Goal: Task Accomplishment & Management: Manage account settings

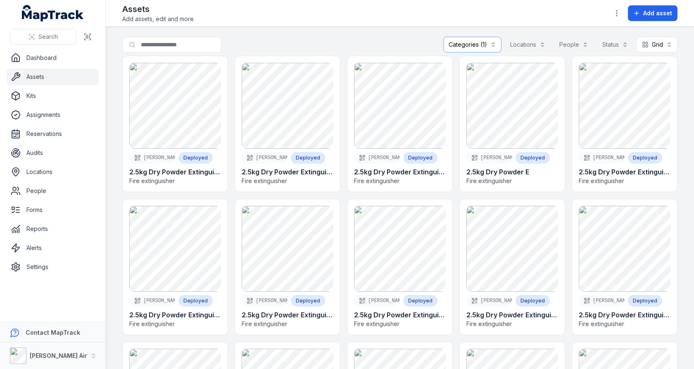
click at [304, 47] on div "**********" at bounding box center [399, 46] width 555 height 19
click at [68, 263] on link "Settings" at bounding box center [53, 267] width 92 height 17
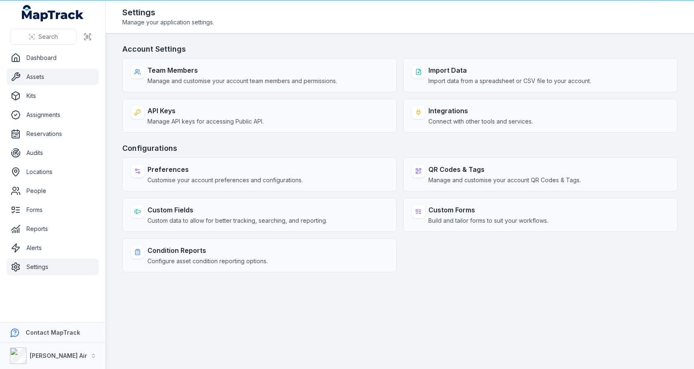
click at [48, 74] on link "Assets" at bounding box center [53, 77] width 92 height 17
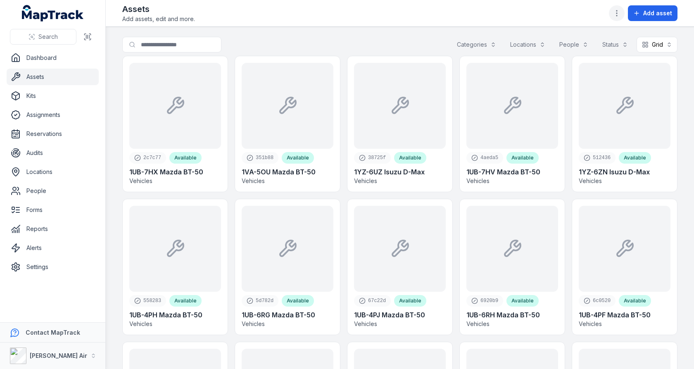
click at [617, 11] on icon "button" at bounding box center [616, 13] width 8 height 8
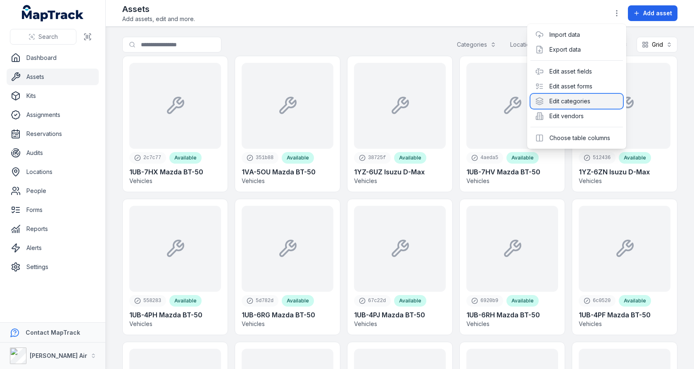
click at [587, 97] on div "Edit categories" at bounding box center [576, 101] width 93 height 15
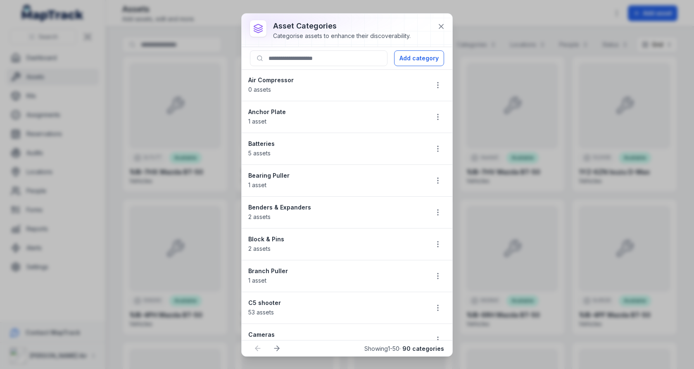
scroll to position [629, 0]
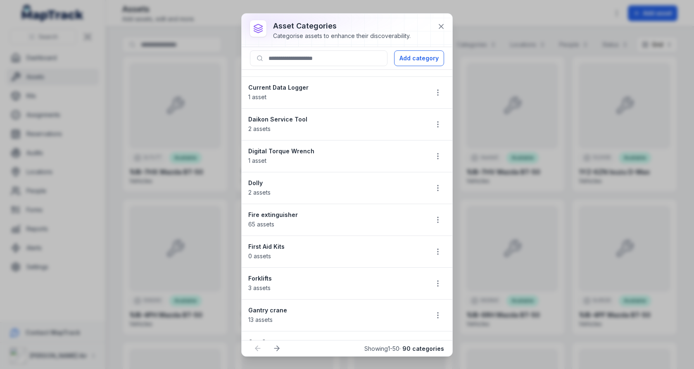
click at [432, 212] on div at bounding box center [438, 220] width 16 height 16
click at [435, 216] on icon "button" at bounding box center [438, 220] width 8 height 8
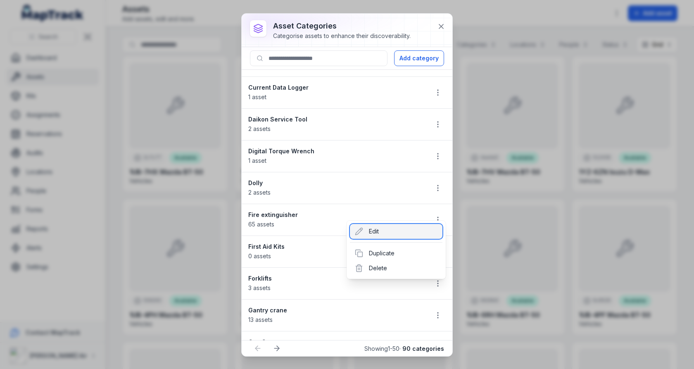
click at [423, 228] on div "Edit" at bounding box center [396, 231] width 93 height 15
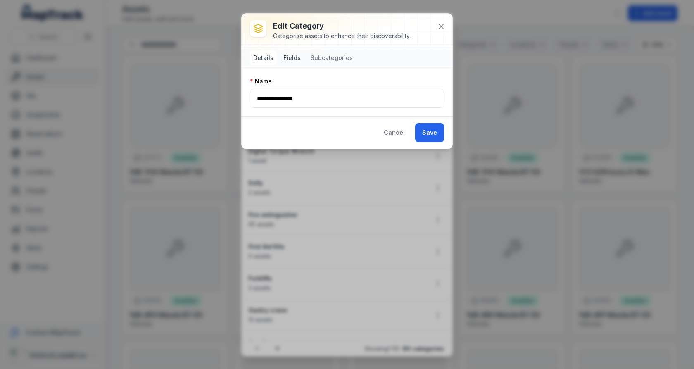
click at [294, 55] on button "Fields" at bounding box center [292, 57] width 24 height 15
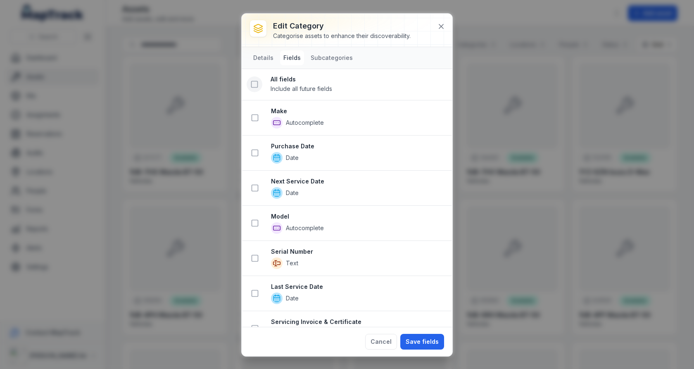
click at [256, 83] on icon at bounding box center [254, 84] width 8 height 8
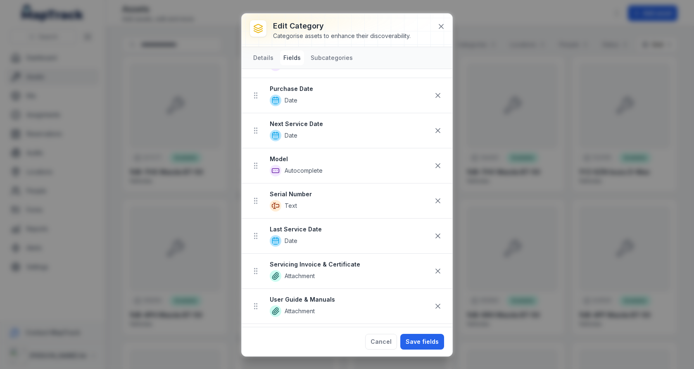
scroll to position [220, 0]
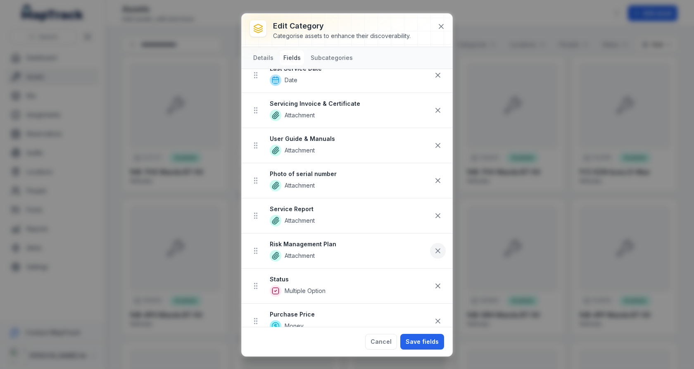
click at [438, 247] on icon at bounding box center [438, 251] width 8 height 8
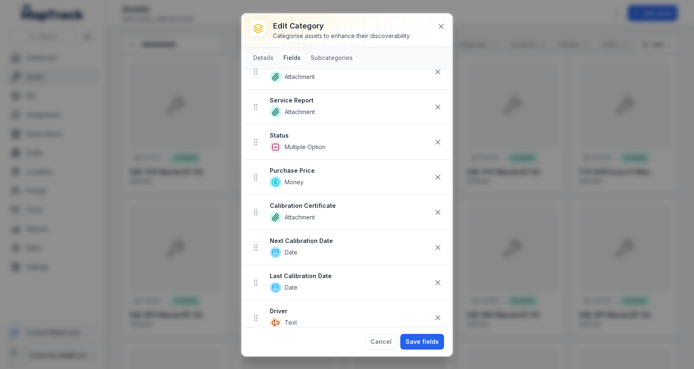
scroll to position [358, 0]
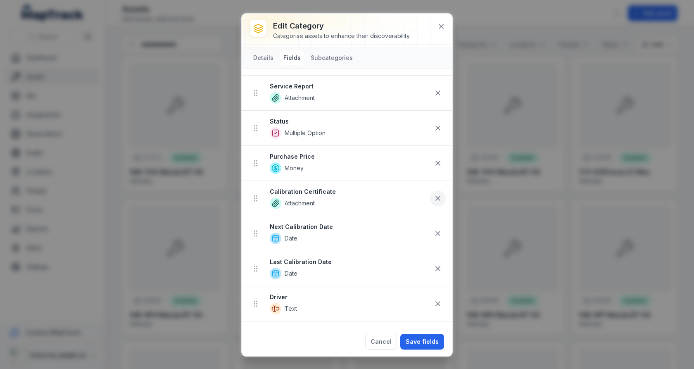
click at [439, 194] on icon at bounding box center [438, 198] width 8 height 8
click at [439, 196] on icon at bounding box center [438, 198] width 4 height 4
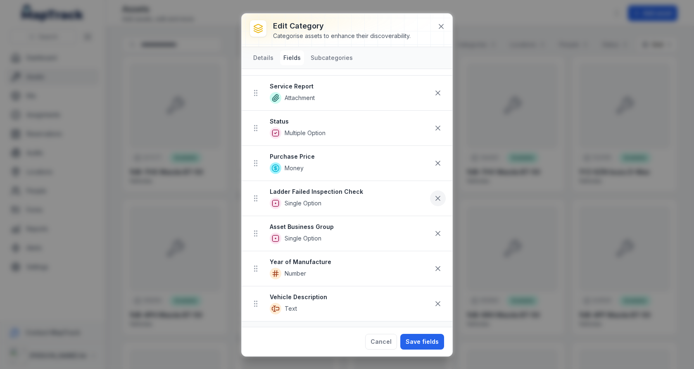
click at [439, 196] on icon at bounding box center [438, 198] width 4 height 4
click at [438, 266] on icon at bounding box center [438, 268] width 4 height 4
click at [441, 299] on icon at bounding box center [438, 303] width 8 height 8
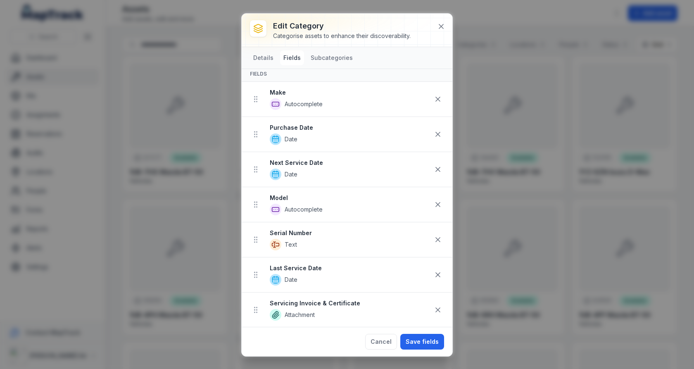
scroll to position [0, 0]
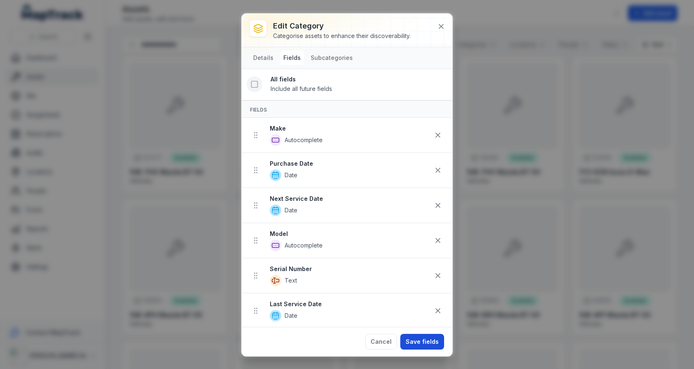
click at [426, 344] on button "Save fields" at bounding box center [422, 342] width 44 height 16
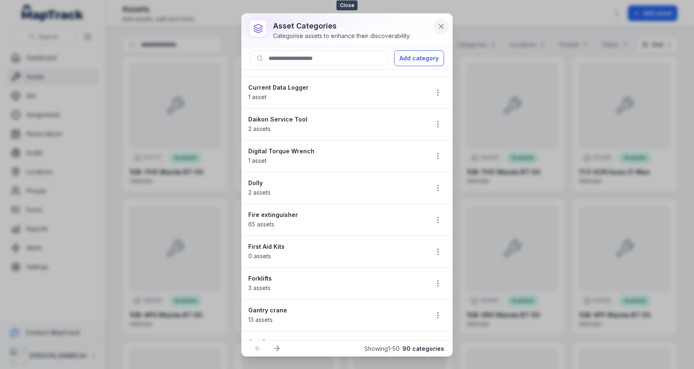
click at [443, 26] on icon at bounding box center [441, 26] width 8 height 8
